Goal: Information Seeking & Learning: Learn about a topic

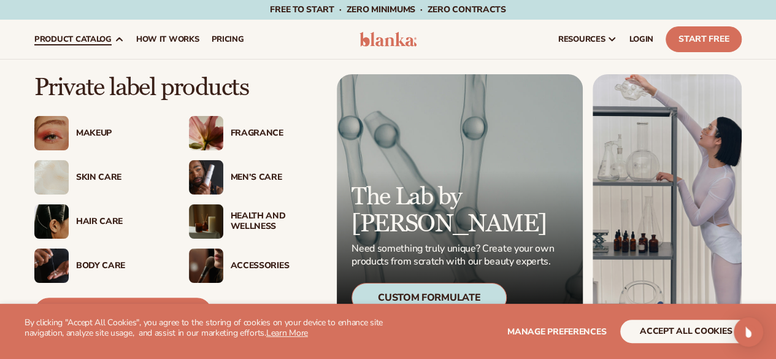
click at [120, 44] on link "product catalog" at bounding box center [79, 39] width 102 height 39
click at [246, 129] on div "Fragrance" at bounding box center [275, 133] width 88 height 10
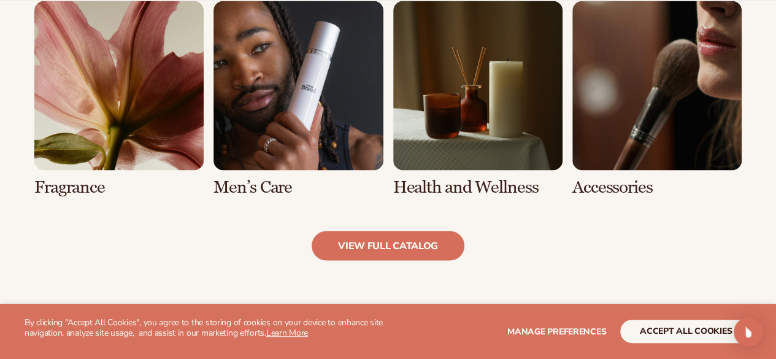
scroll to position [1129, 0]
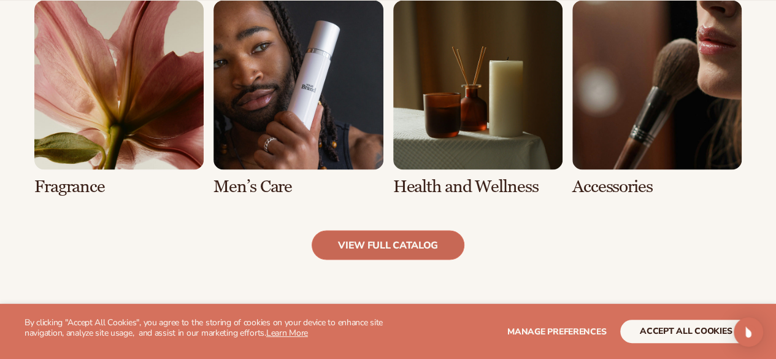
drag, startPoint x: 412, startPoint y: 243, endPoint x: 383, endPoint y: 247, distance: 29.7
click at [383, 247] on link "view full catalog" at bounding box center [388, 244] width 153 height 29
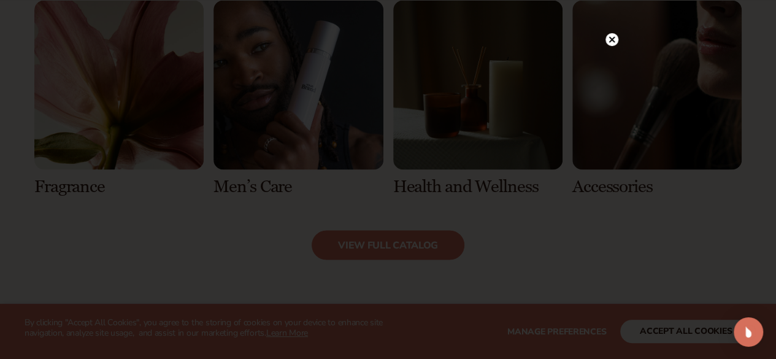
click at [608, 39] on circle at bounding box center [611, 39] width 13 height 13
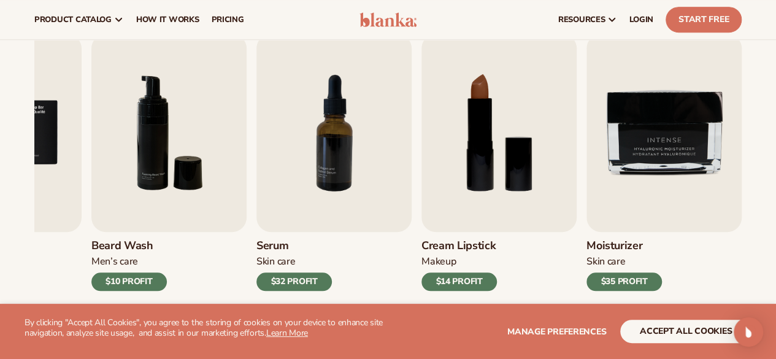
scroll to position [342, 0]
